Goal: Navigation & Orientation: Find specific page/section

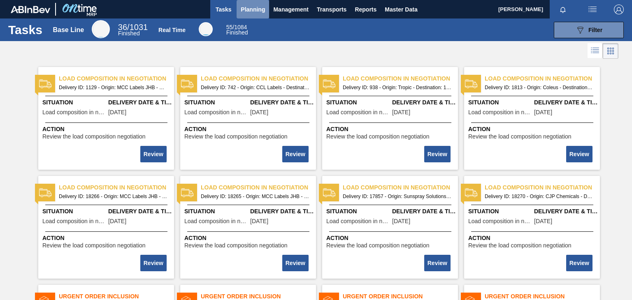
click at [259, 12] on span "Planning" at bounding box center [253, 10] width 24 height 10
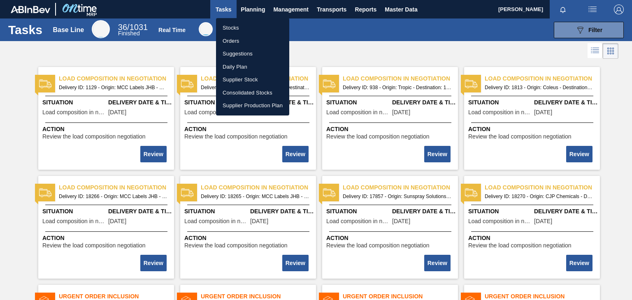
click at [235, 28] on li "Stocks" at bounding box center [252, 27] width 73 height 13
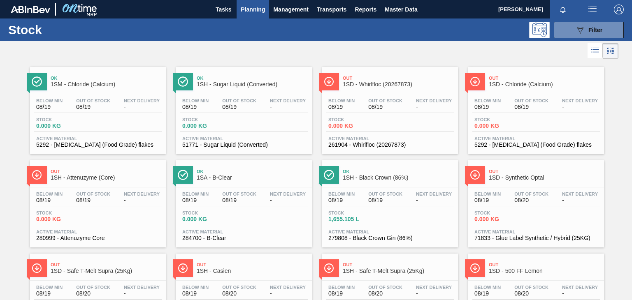
click at [250, 14] on button "Planning" at bounding box center [252, 9] width 32 height 19
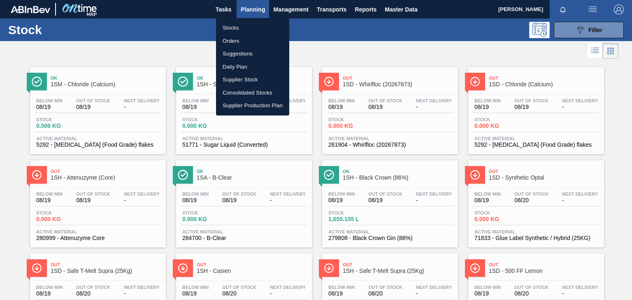
click at [245, 41] on li "Orders" at bounding box center [252, 41] width 73 height 13
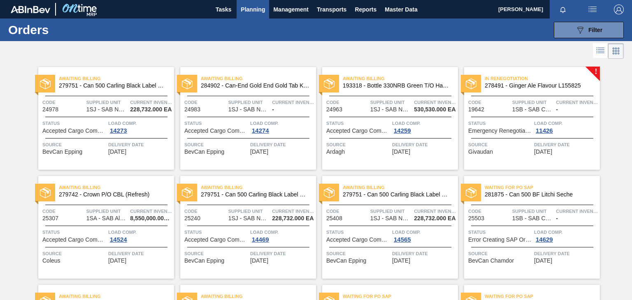
click at [252, 11] on span "Planning" at bounding box center [253, 10] width 24 height 10
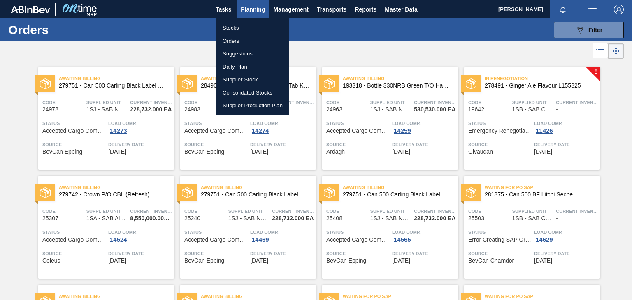
click at [92, 78] on div at bounding box center [316, 150] width 632 height 300
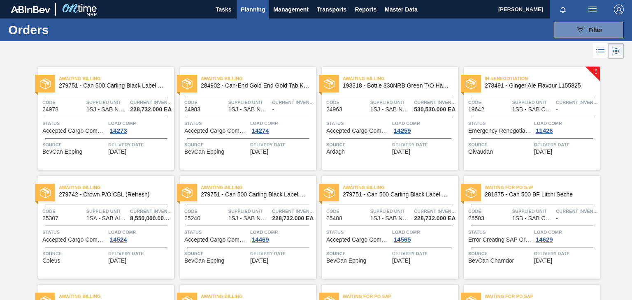
click at [98, 88] on span "279751 - Can 500 Carling Black Label Refresh" at bounding box center [113, 86] width 109 height 6
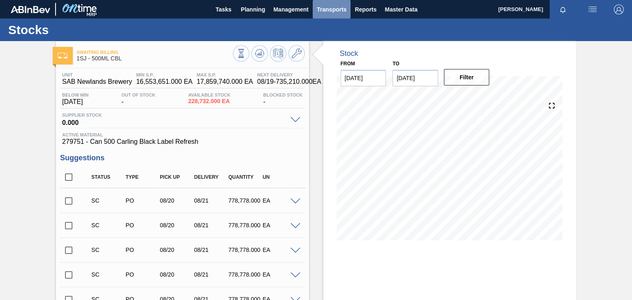
click at [345, 9] on span "Transports" at bounding box center [332, 10] width 30 height 10
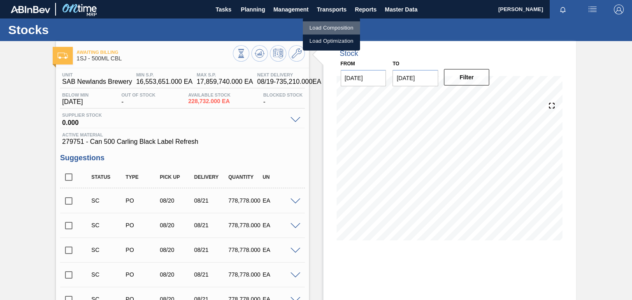
click at [340, 28] on li "Load Composition" at bounding box center [331, 27] width 57 height 13
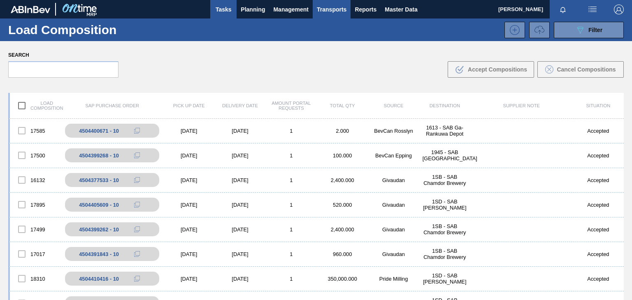
click at [229, 7] on span "Tasks" at bounding box center [223, 10] width 18 height 10
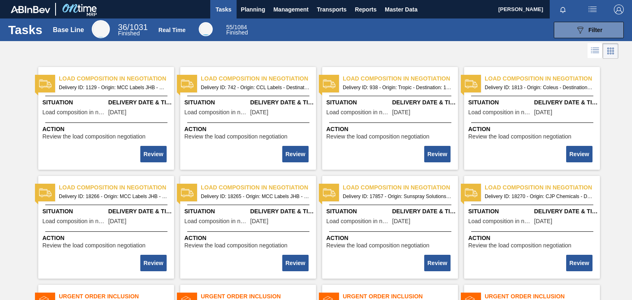
click at [622, 9] on img "button" at bounding box center [618, 10] width 10 height 10
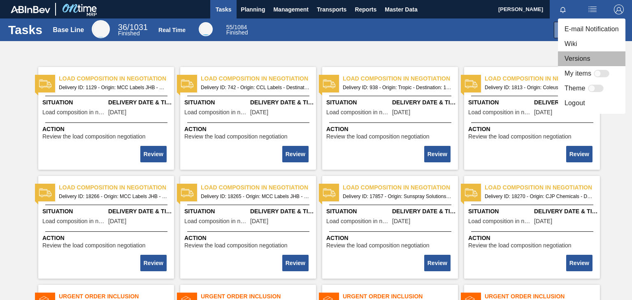
click at [590, 56] on li "Versions" at bounding box center [590, 58] width 67 height 15
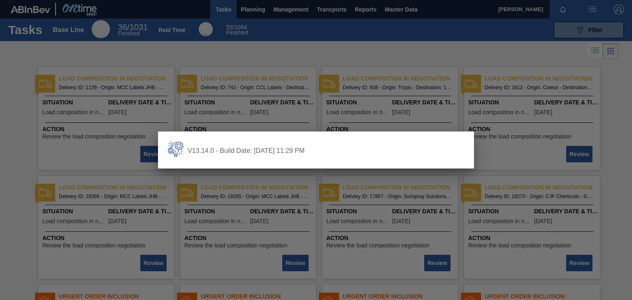
drag, startPoint x: 286, startPoint y: 39, endPoint x: 286, endPoint y: 43, distance: 4.1
click at [286, 39] on div at bounding box center [316, 150] width 632 height 300
